Goal: Task Accomplishment & Management: Use online tool/utility

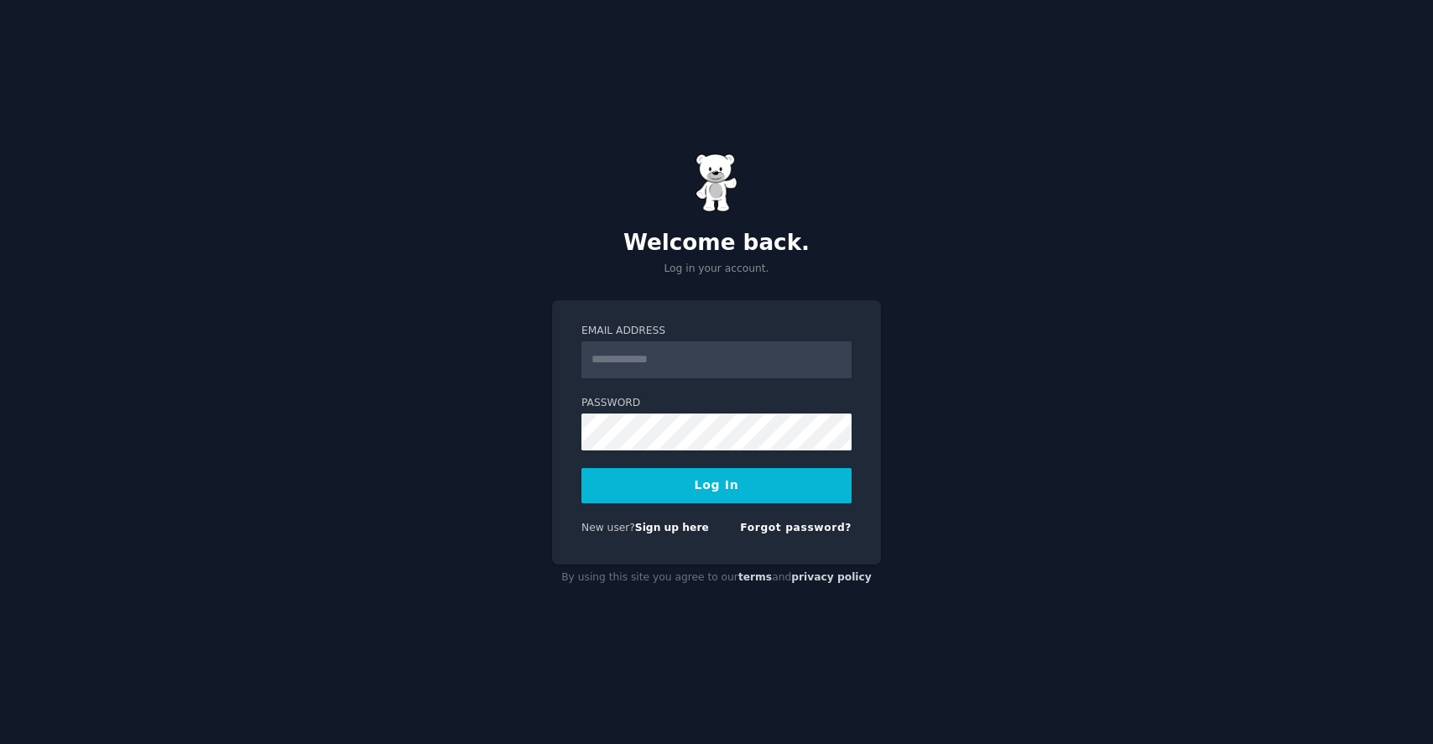
click at [695, 370] on input "Email Address" at bounding box center [716, 359] width 270 height 37
type input "**********"
click at [642, 521] on div "New user? Sign up here" at bounding box center [645, 528] width 128 height 15
click at [643, 526] on link "Sign up here" at bounding box center [672, 528] width 74 height 12
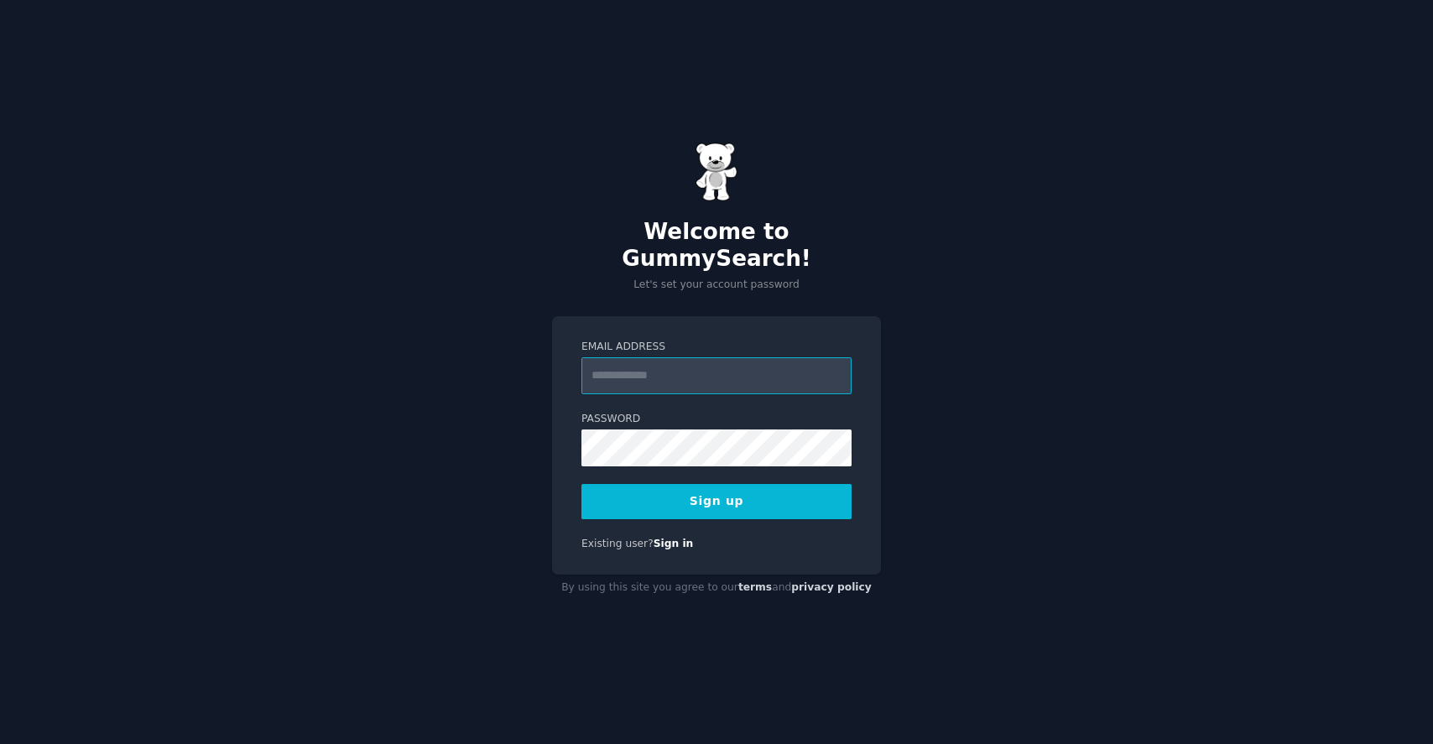
click at [706, 369] on input "Email Address" at bounding box center [716, 375] width 270 height 37
type input "**********"
click at [721, 484] on button "Sign up" at bounding box center [716, 501] width 270 height 35
click at [735, 500] on button "Sign up" at bounding box center [716, 501] width 270 height 35
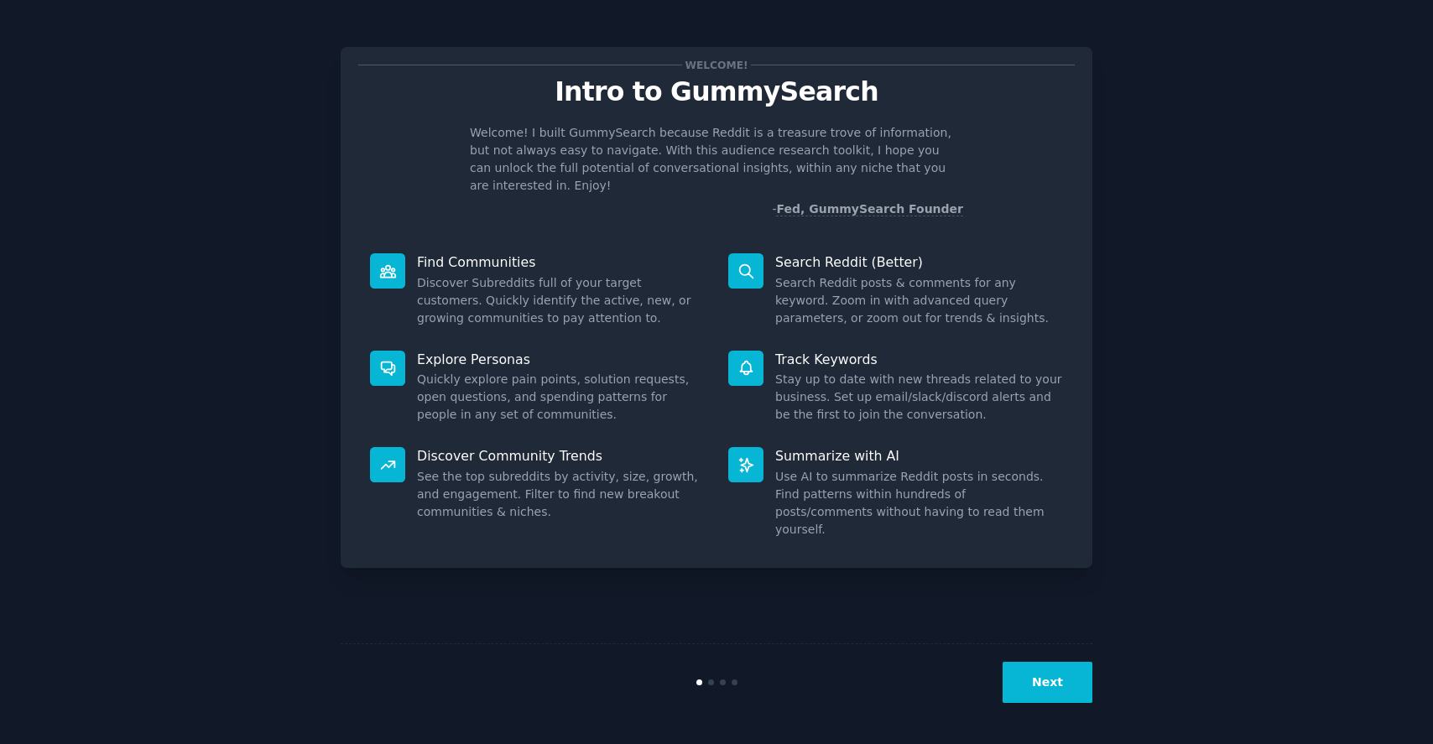
click at [1059, 674] on button "Next" at bounding box center [1048, 682] width 90 height 41
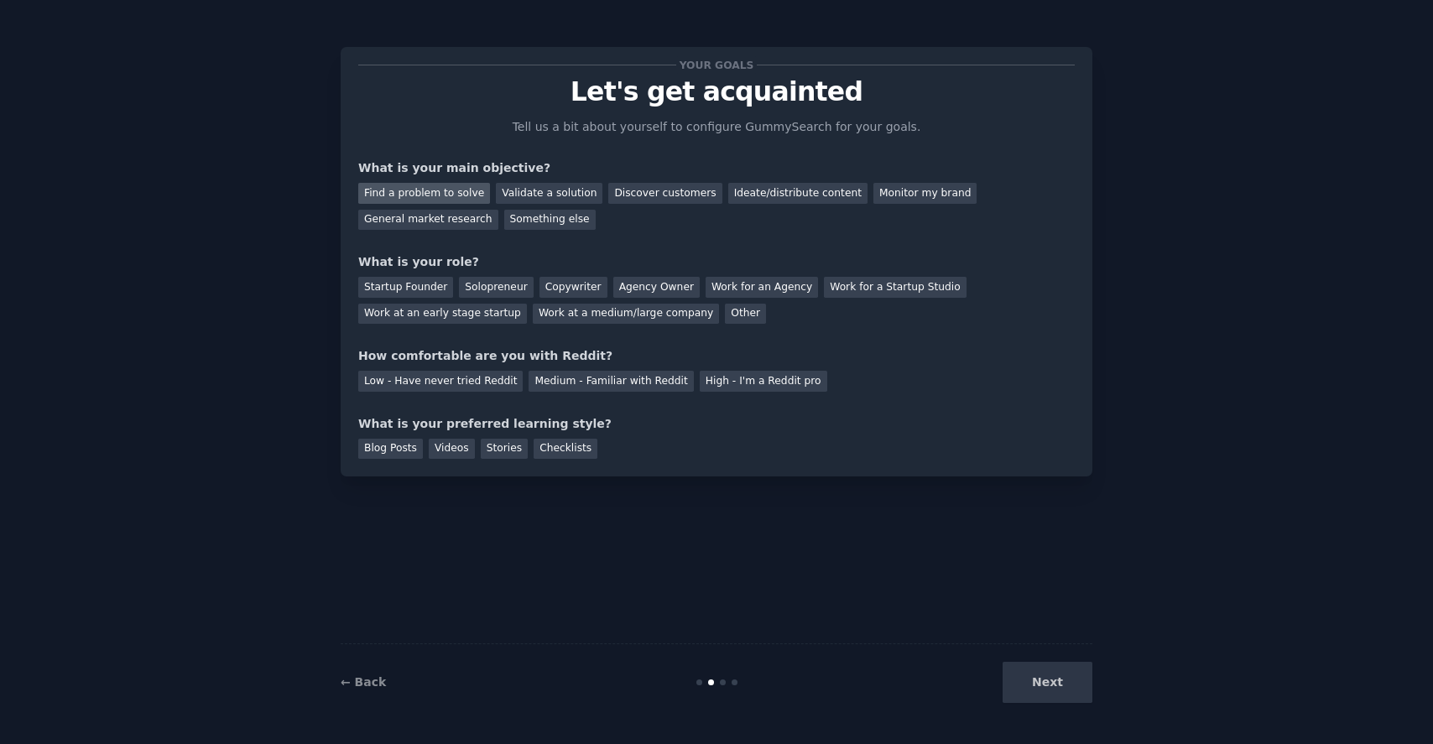
click at [461, 196] on div "Find a problem to solve" at bounding box center [424, 193] width 132 height 21
click at [461, 217] on div "General market research" at bounding box center [428, 220] width 140 height 21
click at [432, 194] on div "Find a problem to solve" at bounding box center [424, 193] width 132 height 21
click at [447, 216] on div "General market research" at bounding box center [428, 220] width 140 height 21
click at [685, 201] on div "Discover customers" at bounding box center [664, 193] width 113 height 21
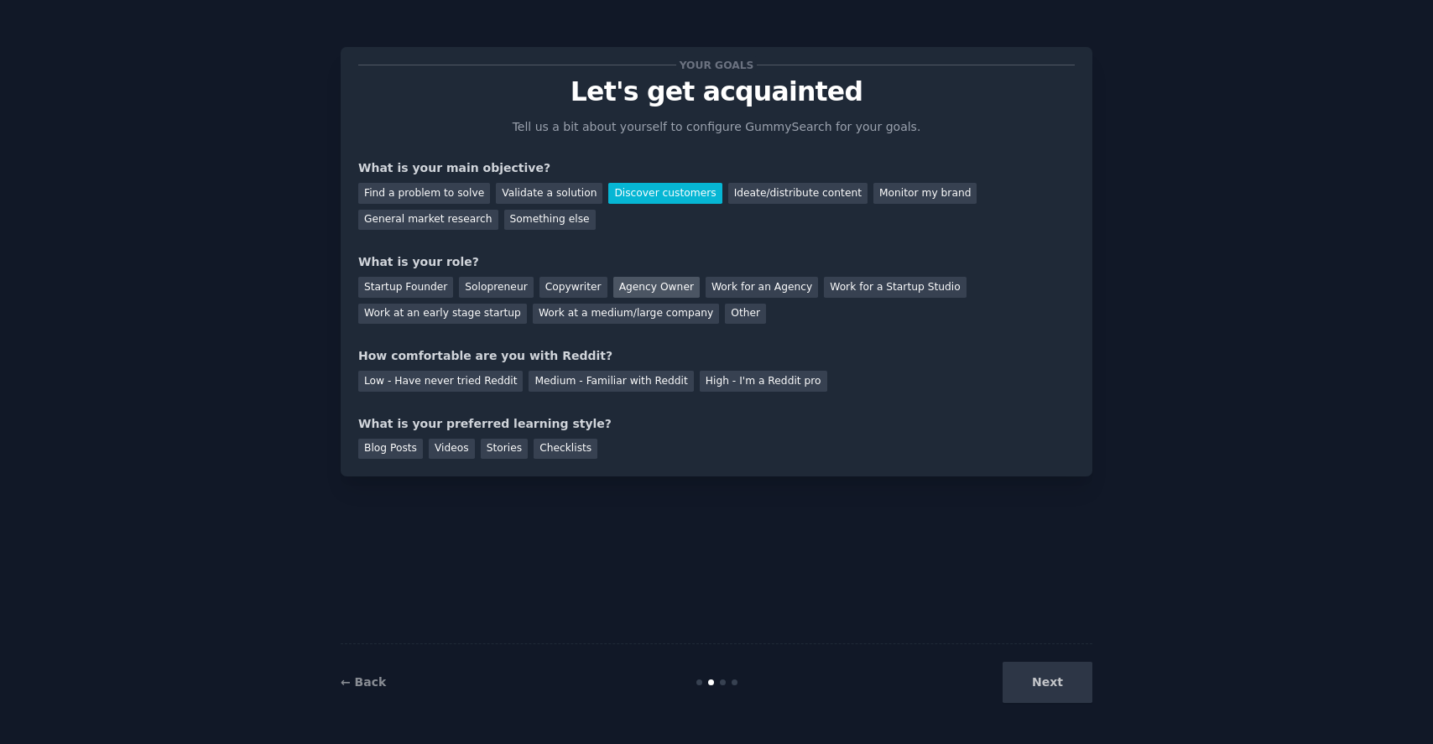
click at [650, 284] on div "Agency Owner" at bounding box center [656, 287] width 86 height 21
click at [550, 383] on div "Medium - Familiar with Reddit" at bounding box center [611, 381] width 164 height 21
click at [460, 451] on div "Videos" at bounding box center [452, 449] width 46 height 21
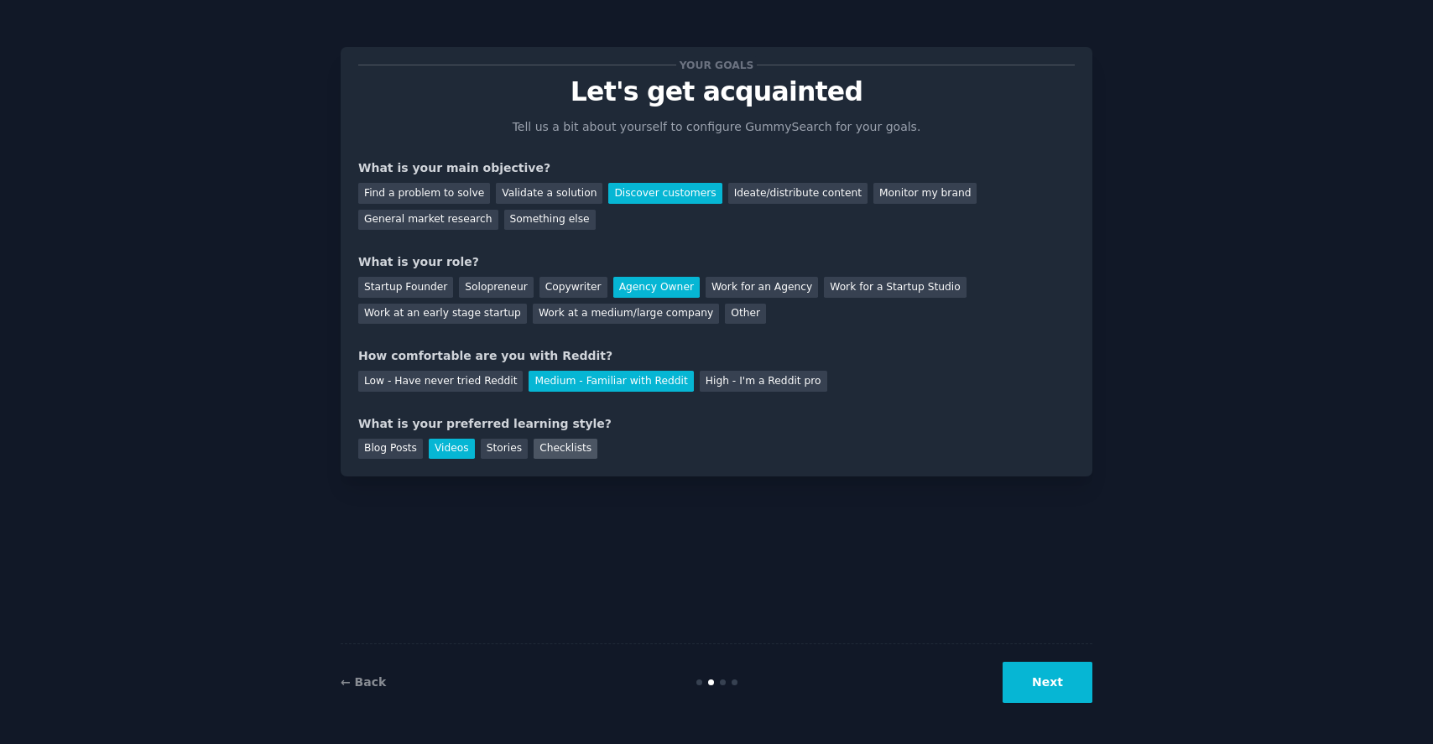
click at [568, 451] on div "Checklists" at bounding box center [566, 449] width 64 height 21
click at [1062, 675] on button "Next" at bounding box center [1048, 682] width 90 height 41
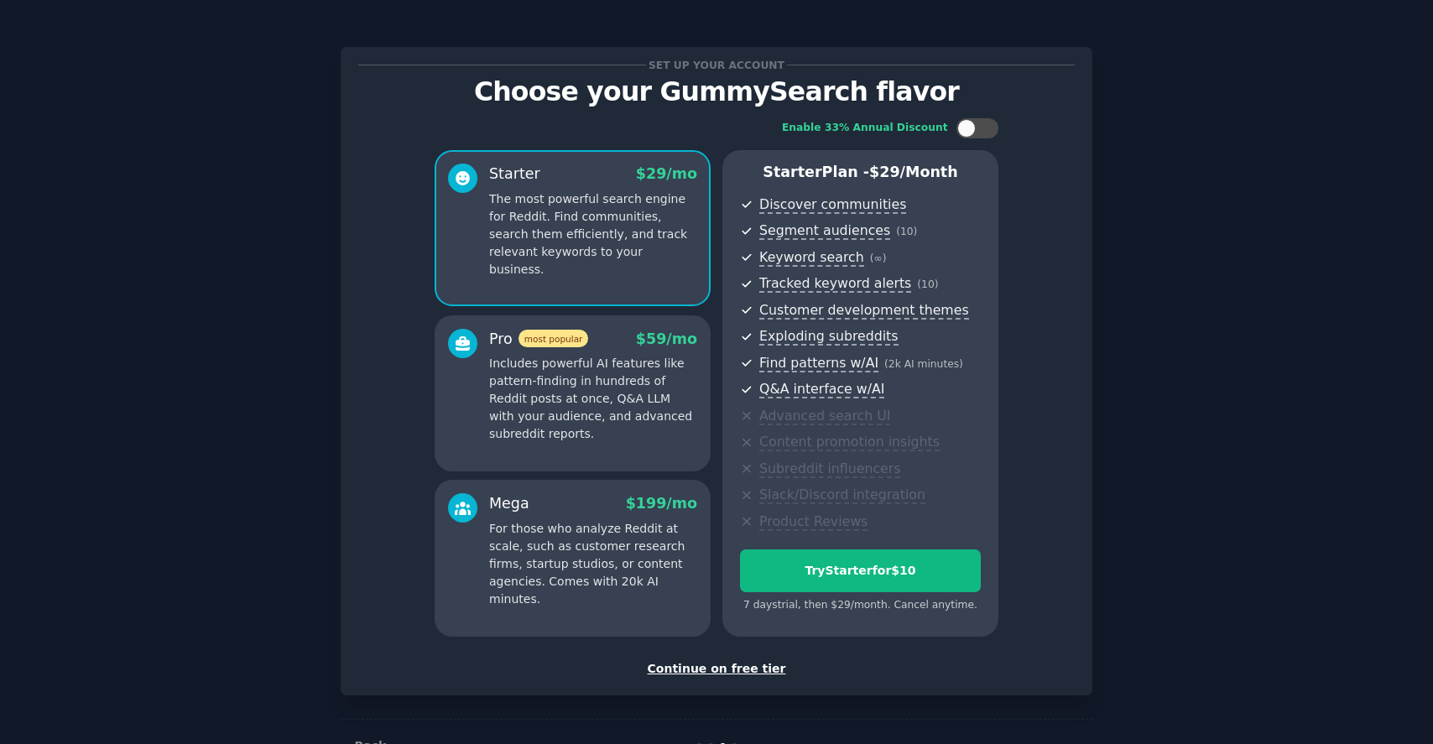
click at [737, 670] on div "Continue on free tier" at bounding box center [716, 669] width 717 height 18
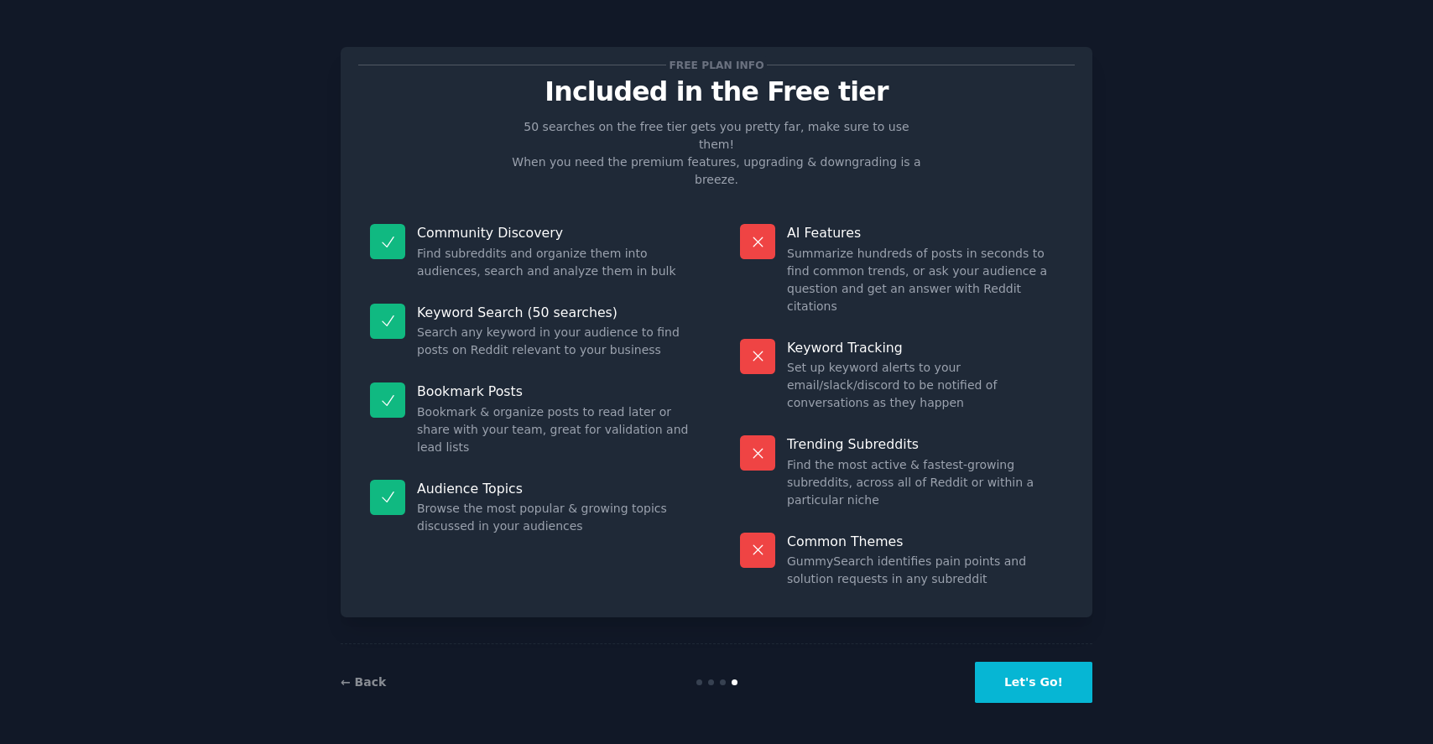
click at [1030, 685] on button "Let's Go!" at bounding box center [1033, 682] width 117 height 41
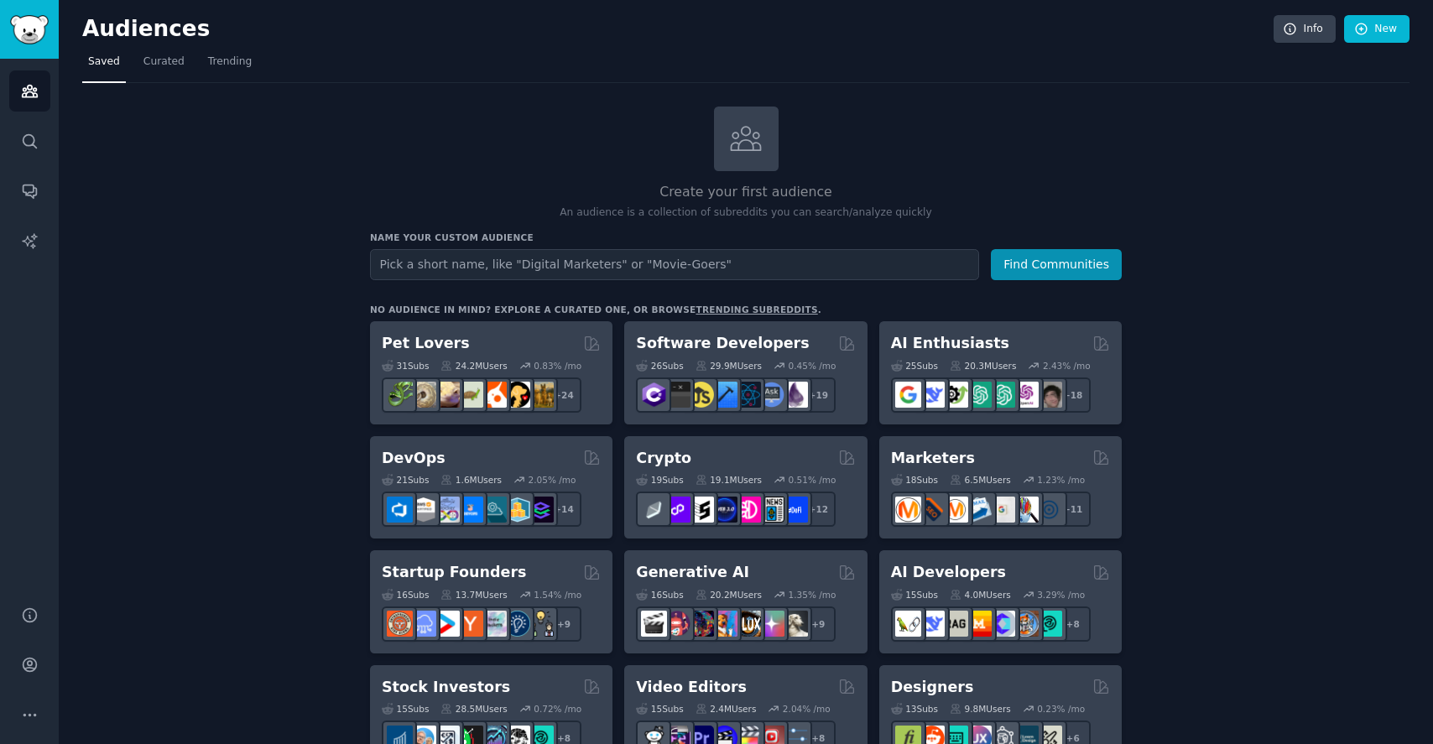
click at [826, 266] on input "text" at bounding box center [674, 264] width 609 height 31
type input "p"
type input "c"
type input "tattoos"
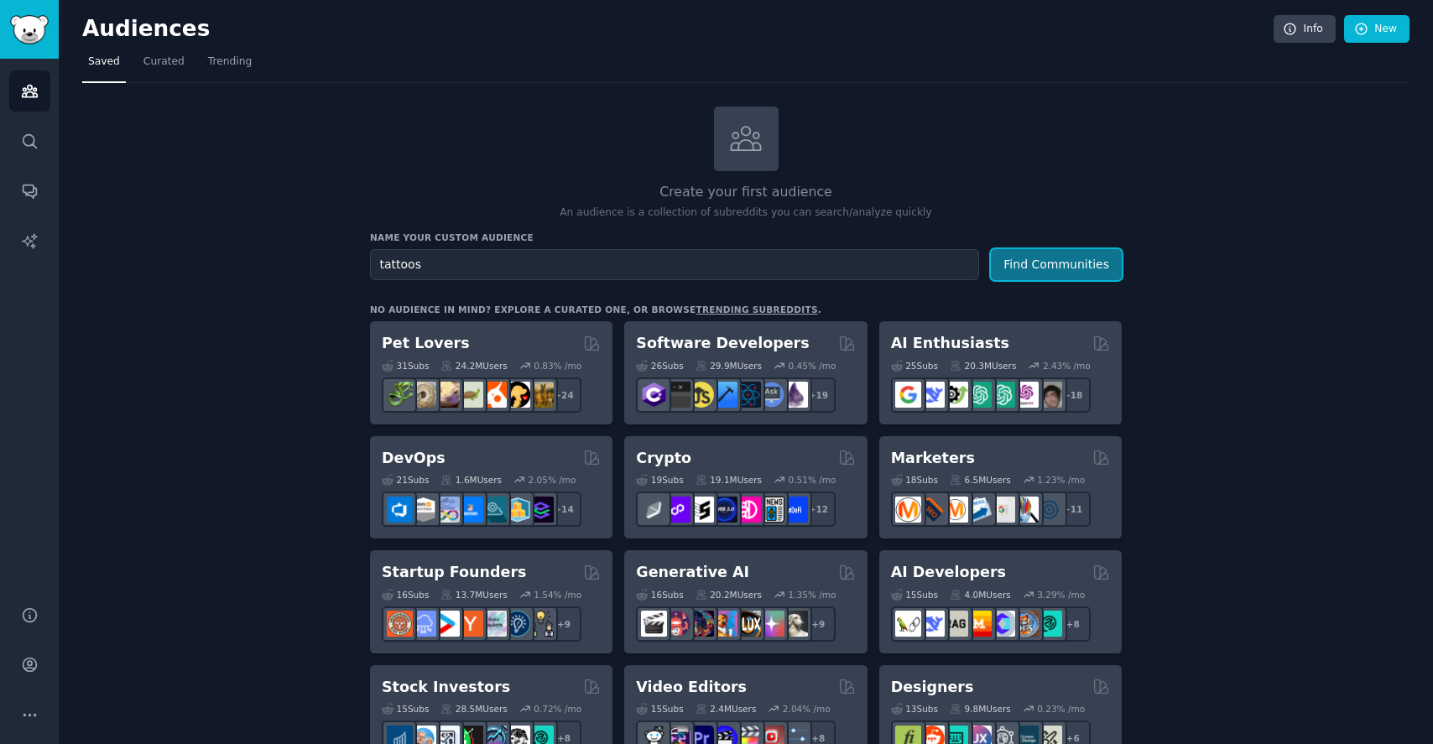
click at [1045, 269] on button "Find Communities" at bounding box center [1056, 264] width 131 height 31
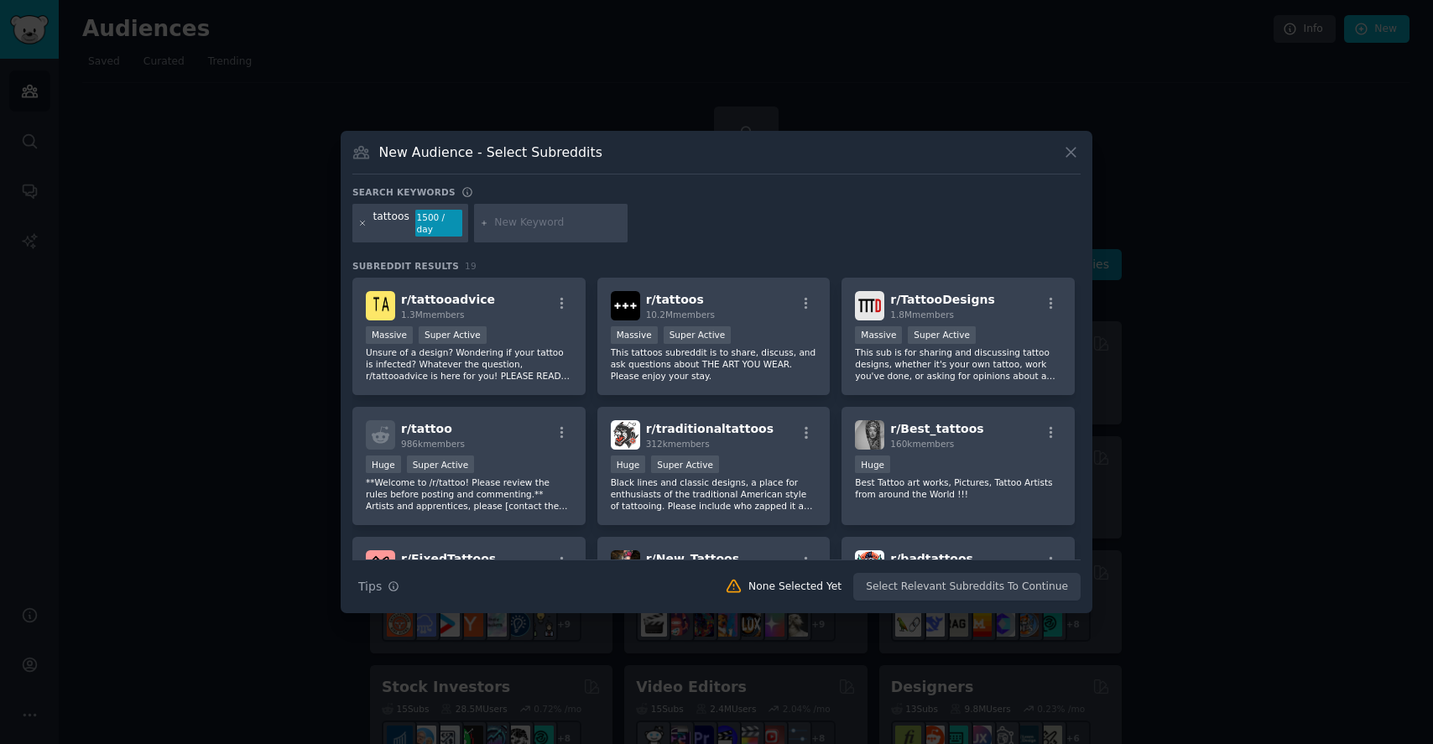
click at [362, 223] on icon at bounding box center [363, 223] width 4 height 4
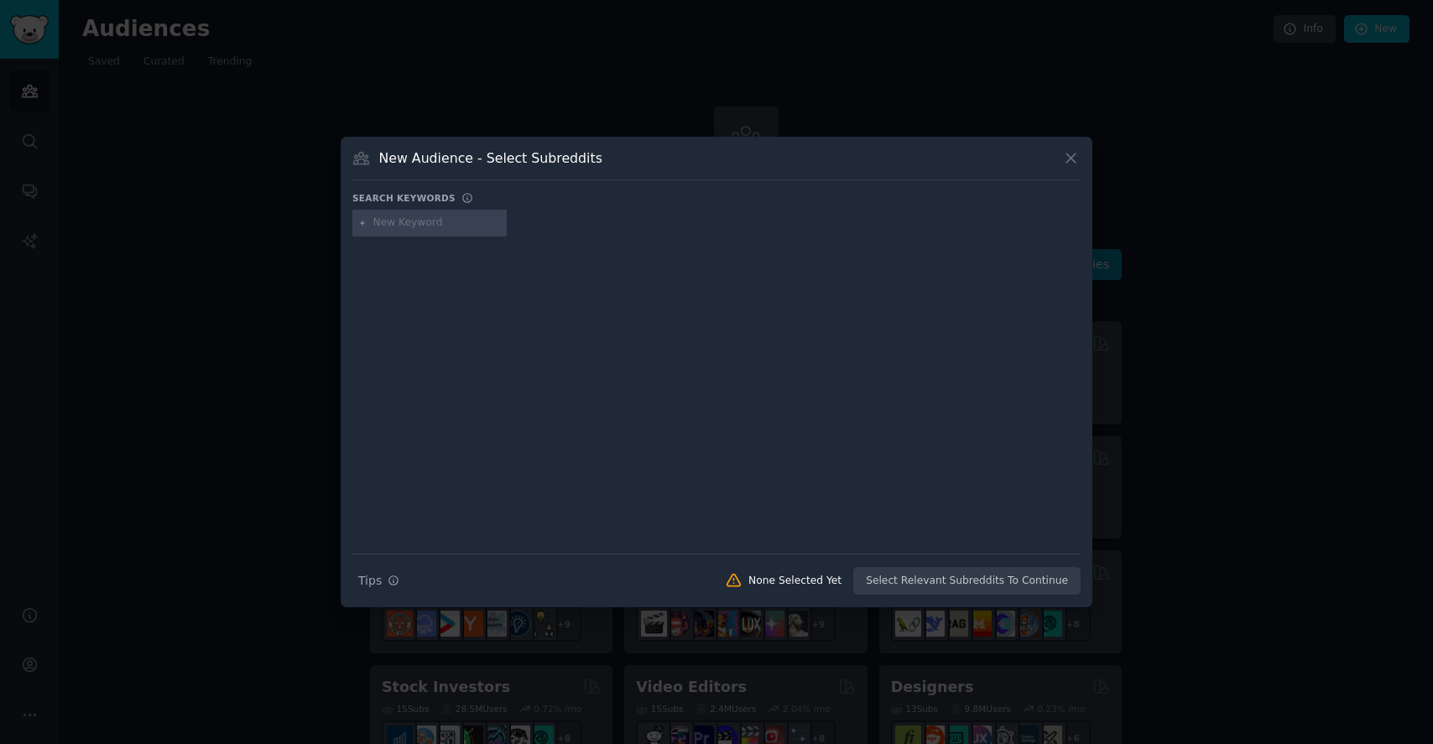
click at [380, 230] on input "text" at bounding box center [437, 223] width 128 height 15
type input "tattoo guide"
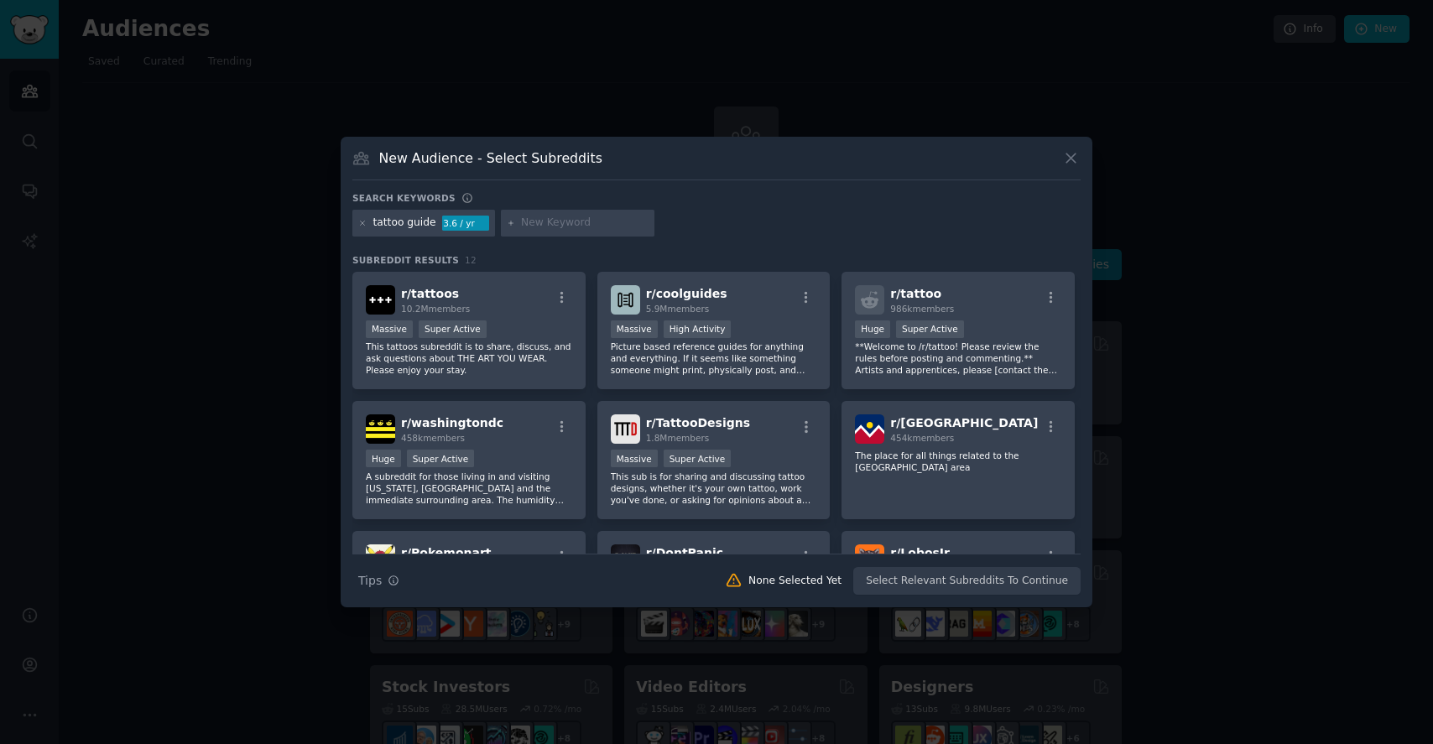
click at [561, 332] on div "Massive Super Active" at bounding box center [469, 330] width 206 height 21
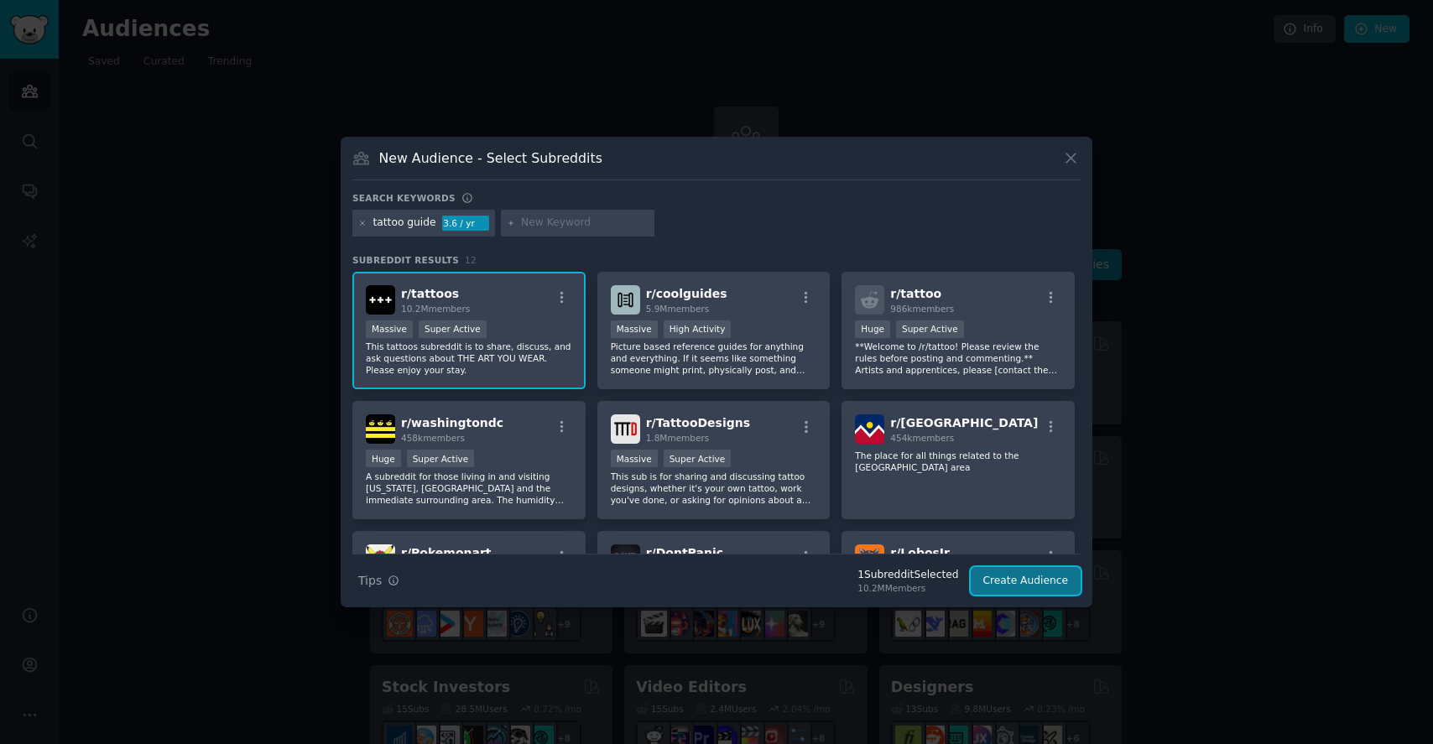
click at [1019, 572] on button "Create Audience" at bounding box center [1026, 581] width 111 height 29
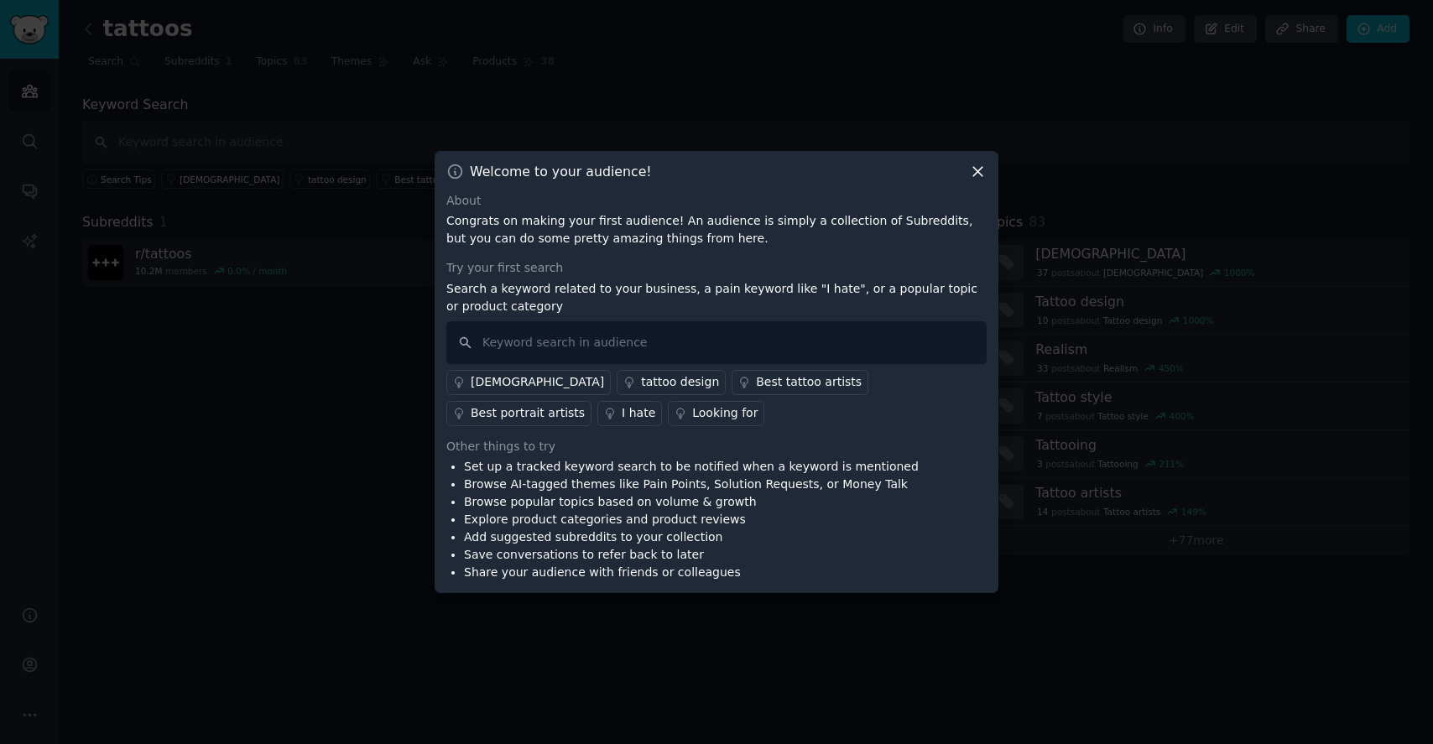
click at [976, 175] on icon at bounding box center [978, 172] width 18 height 18
